Goal: Task Accomplishment & Management: Manage account settings

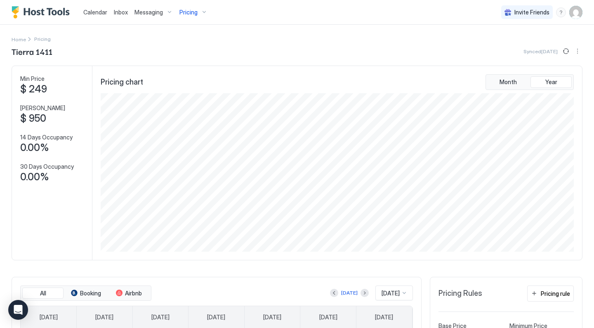
scroll to position [0, 0]
click at [97, 17] on div "Calendar" at bounding box center [95, 12] width 31 height 15
click at [99, 13] on span "Calendar" at bounding box center [95, 12] width 24 height 7
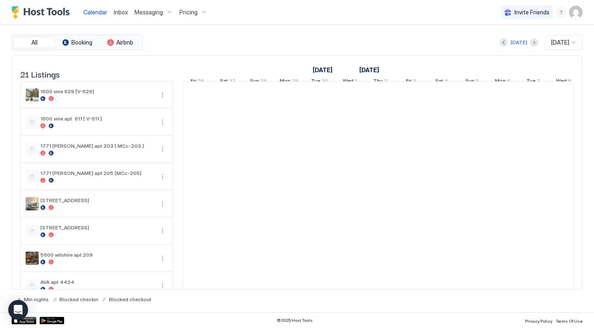
scroll to position [0, 458]
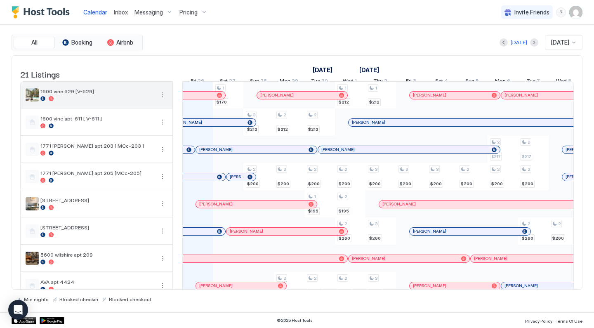
click at [165, 100] on button "More options" at bounding box center [163, 95] width 10 height 10
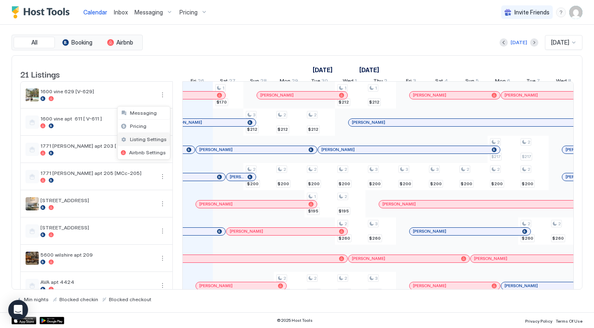
click at [151, 138] on span "Listing Settings" at bounding box center [148, 139] width 37 height 6
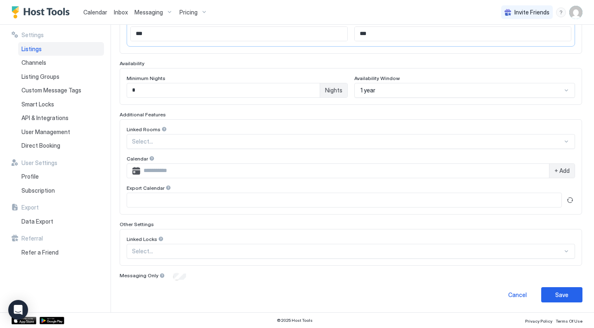
scroll to position [189, 0]
click at [573, 203] on button "Refresh" at bounding box center [570, 201] width 10 height 10
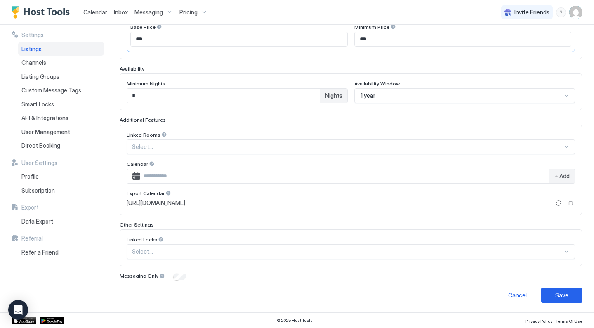
click at [361, 183] on div "+ Add" at bounding box center [351, 176] width 448 height 15
click at [365, 176] on input "Input Field" at bounding box center [344, 176] width 409 height 14
paste input "**********"
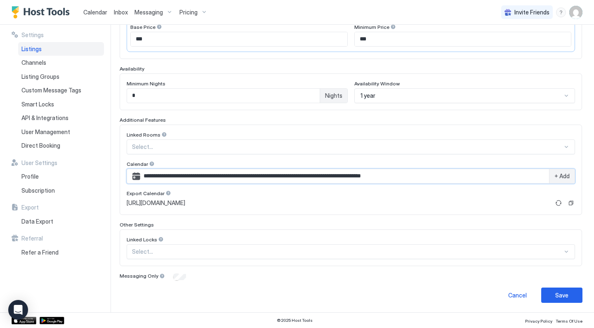
type input "**********"
click at [567, 176] on span "+ Add" at bounding box center [561, 175] width 15 height 7
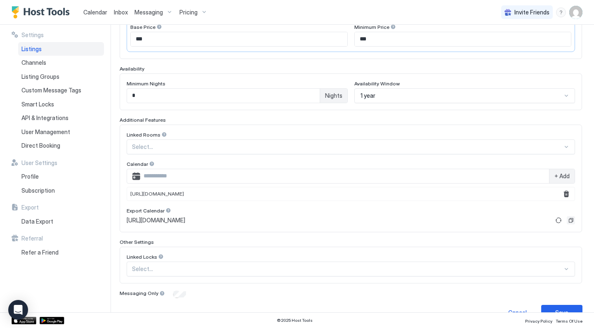
click at [572, 220] on button "Copy" at bounding box center [571, 220] width 8 height 8
click at [558, 307] on button "Save" at bounding box center [561, 312] width 41 height 15
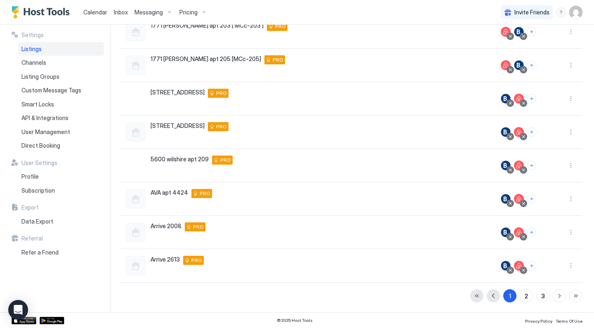
scroll to position [154, 0]
click at [97, 13] on span "Calendar" at bounding box center [95, 12] width 24 height 7
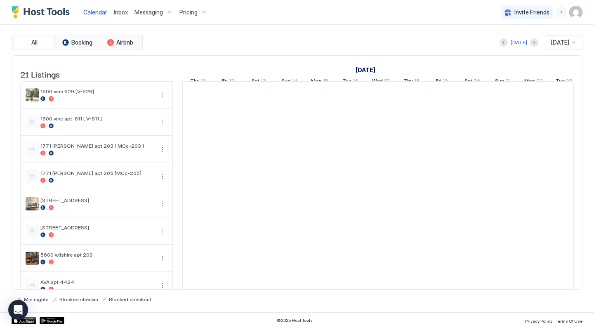
scroll to position [0, 458]
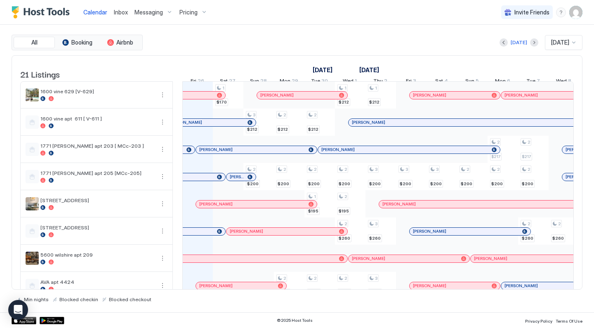
click at [97, 12] on span "Calendar" at bounding box center [95, 12] width 24 height 7
click at [162, 100] on button "More options" at bounding box center [163, 95] width 10 height 10
click at [158, 141] on span "Listing Settings" at bounding box center [148, 139] width 37 height 6
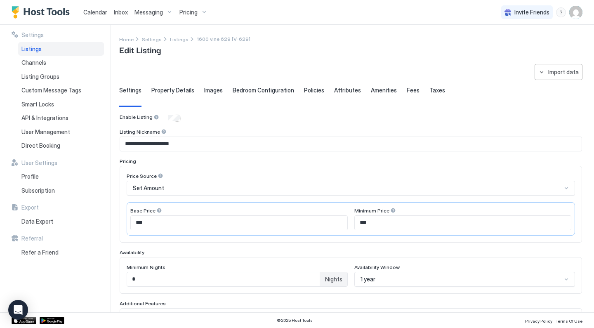
scroll to position [177, 0]
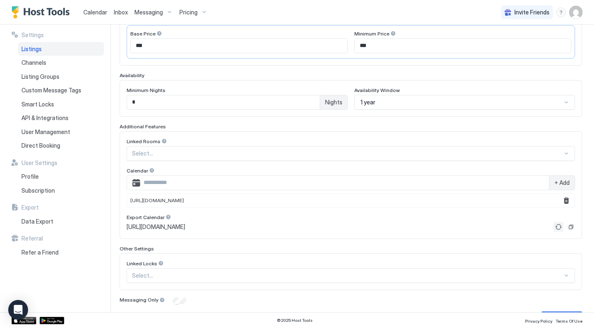
click at [558, 229] on button "Refresh" at bounding box center [559, 227] width 10 height 10
click at [572, 227] on button "Copy" at bounding box center [571, 227] width 8 height 8
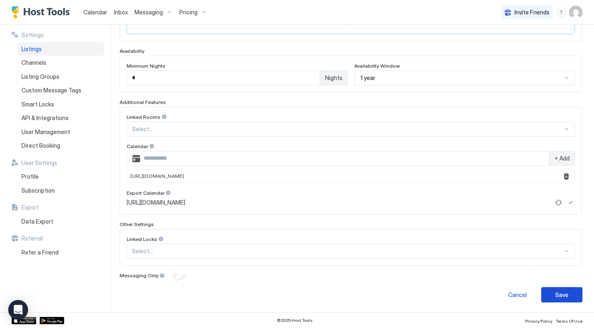
scroll to position [201, 0]
click at [556, 296] on div "Save" at bounding box center [561, 295] width 13 height 9
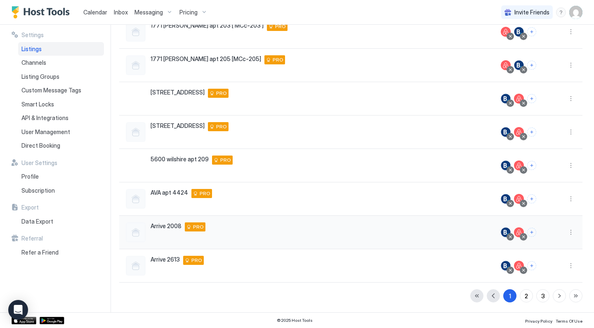
scroll to position [154, 0]
click at [97, 10] on span "Calendar" at bounding box center [95, 12] width 24 height 7
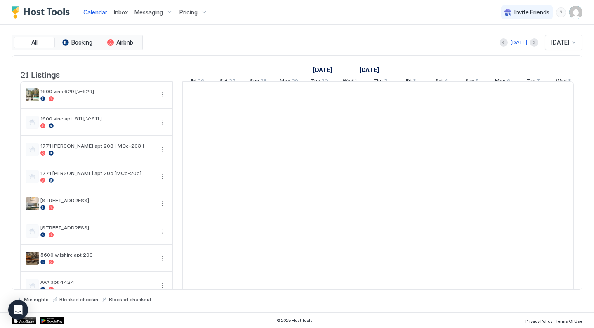
scroll to position [0, 458]
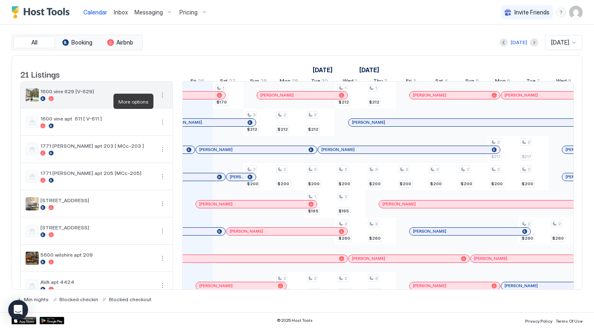
click at [160, 100] on button "More options" at bounding box center [163, 95] width 10 height 10
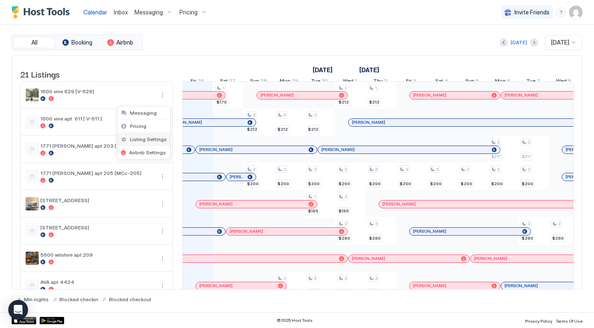
click at [151, 143] on div "Listing Settings" at bounding box center [144, 139] width 52 height 13
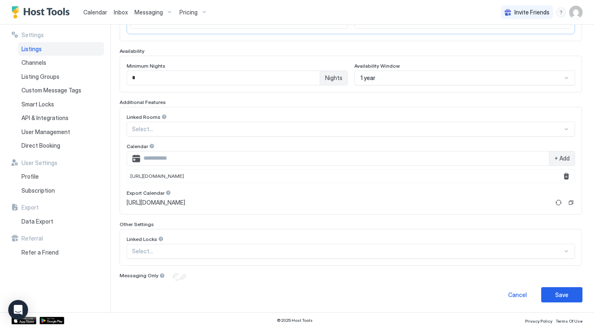
scroll to position [201, 0]
click at [564, 178] on button "Remove" at bounding box center [566, 177] width 10 height 10
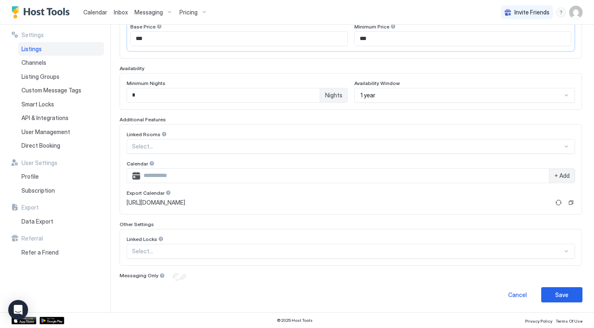
scroll to position [184, 0]
click at [529, 177] on input "Input Field" at bounding box center [344, 176] width 409 height 14
paste input "**********"
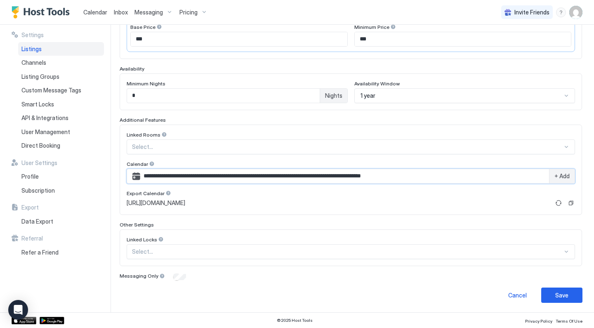
type input "**********"
click at [566, 174] on span "+ Add" at bounding box center [561, 175] width 15 height 7
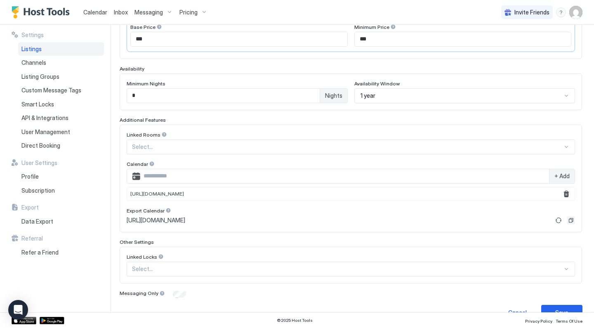
click at [571, 221] on button "Copy" at bounding box center [571, 220] width 8 height 8
click at [554, 308] on button "Save" at bounding box center [561, 312] width 41 height 15
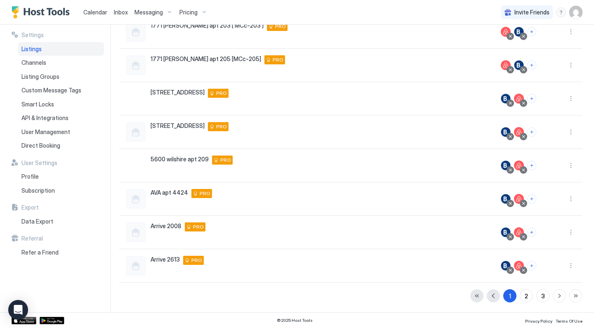
scroll to position [154, 0]
